Goal: Information Seeking & Learning: Learn about a topic

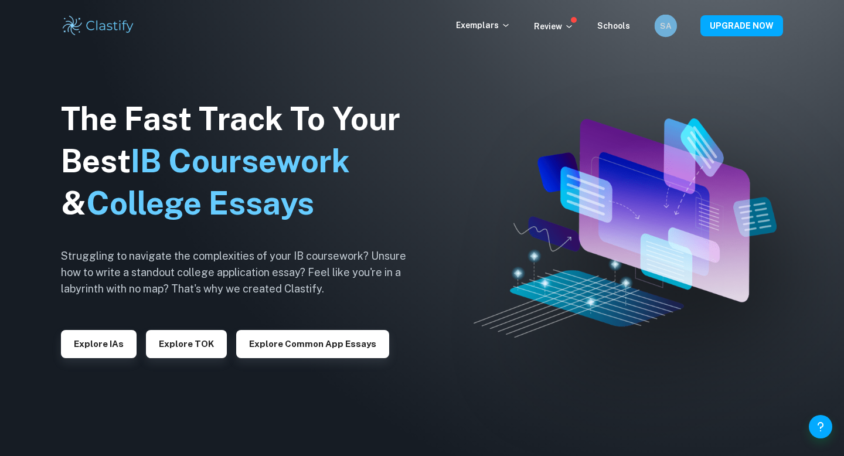
click at [664, 33] on div "SA" at bounding box center [665, 26] width 22 height 22
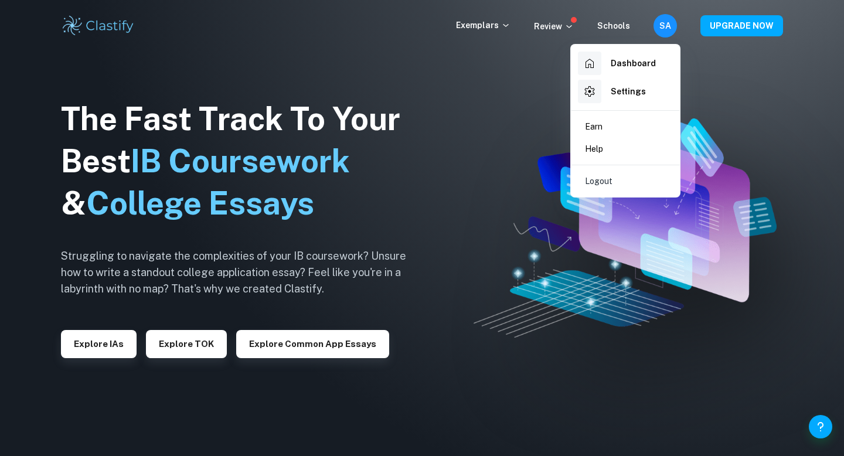
click at [646, 57] on h6 "Dashboard" at bounding box center [632, 63] width 45 height 13
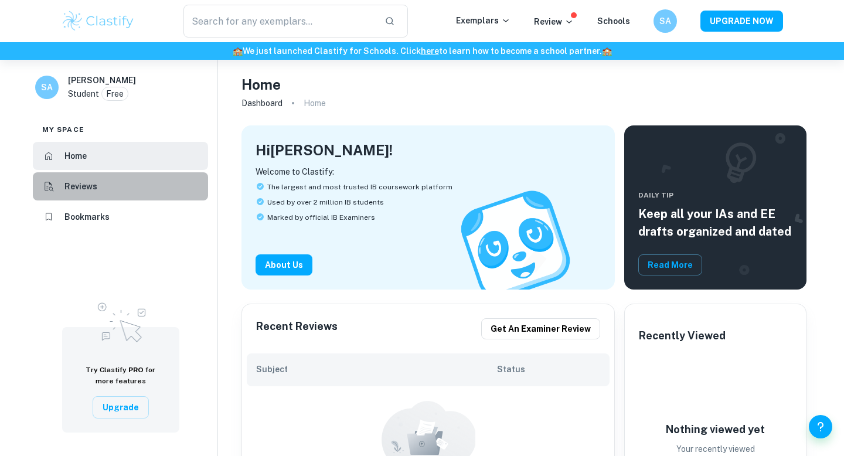
click at [159, 189] on li "Reviews" at bounding box center [120, 186] width 175 height 28
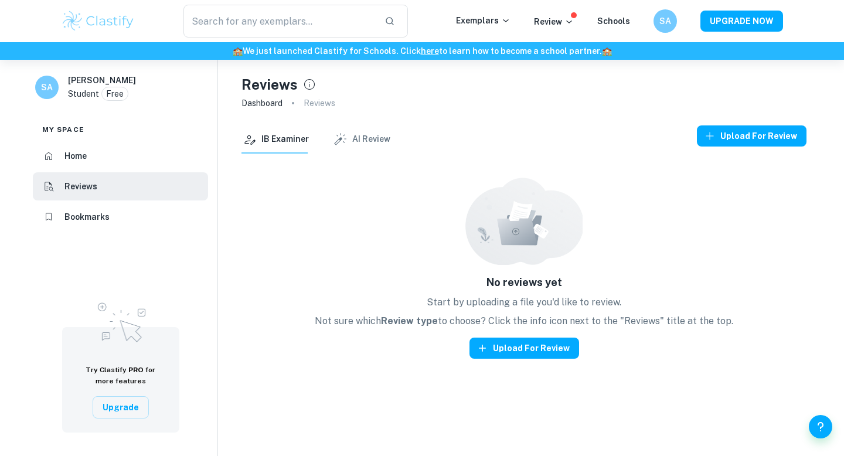
click at [111, 88] on p "Free" at bounding box center [115, 93] width 18 height 13
click at [77, 87] on p "Student" at bounding box center [83, 93] width 31 height 13
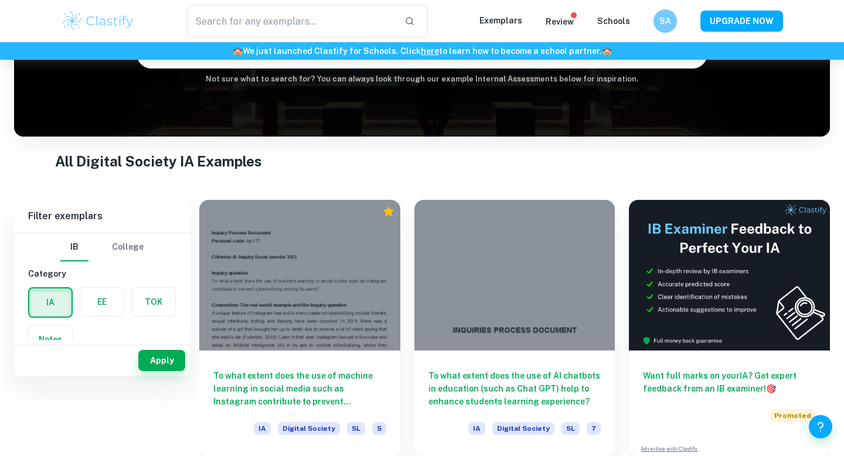
scroll to position [138, 0]
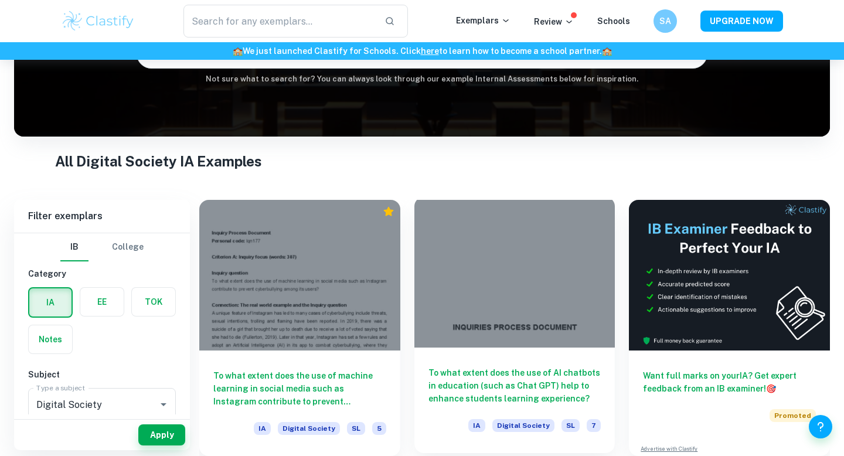
click at [511, 284] on div at bounding box center [514, 272] width 201 height 151
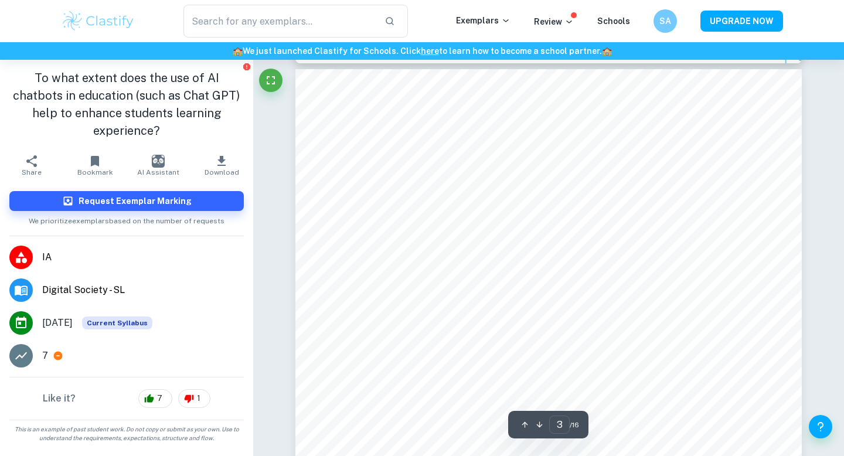
scroll to position [1603, 0]
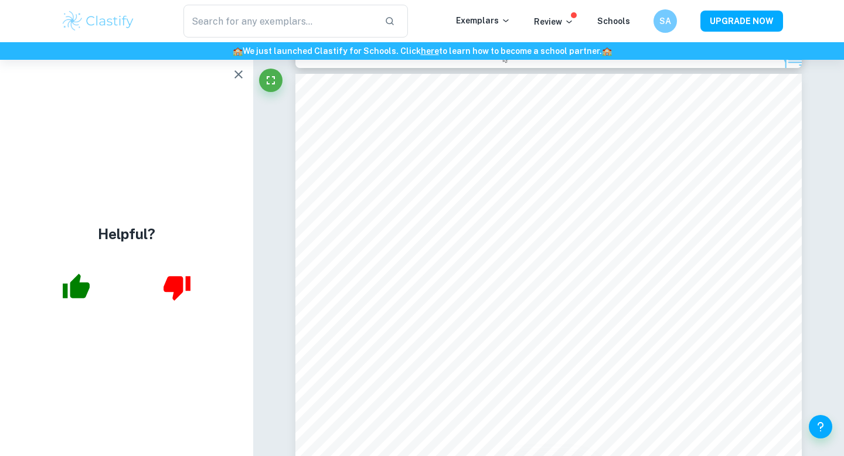
click at [240, 73] on icon "button" at bounding box center [238, 74] width 8 height 8
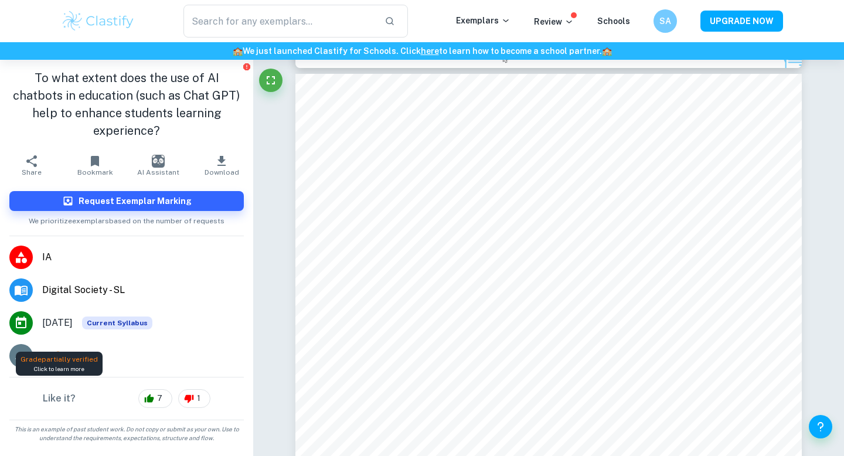
click at [57, 350] on icon at bounding box center [58, 355] width 11 height 11
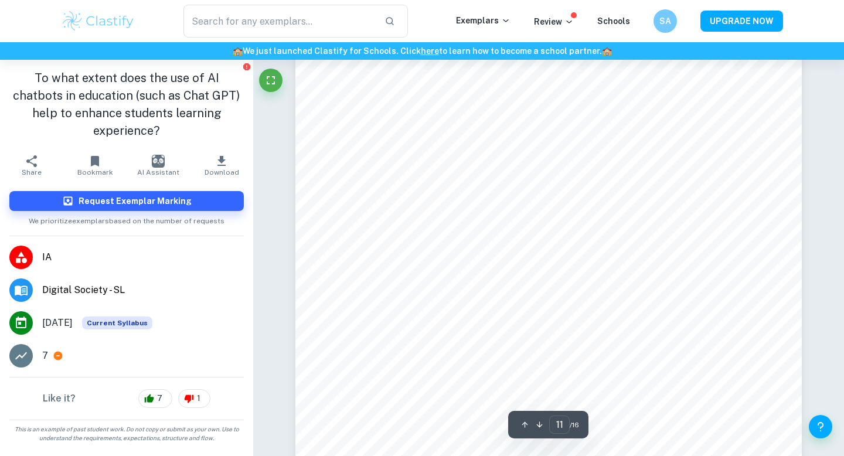
scroll to position [7686, 0]
type input "10"
